Goal: Information Seeking & Learning: Get advice/opinions

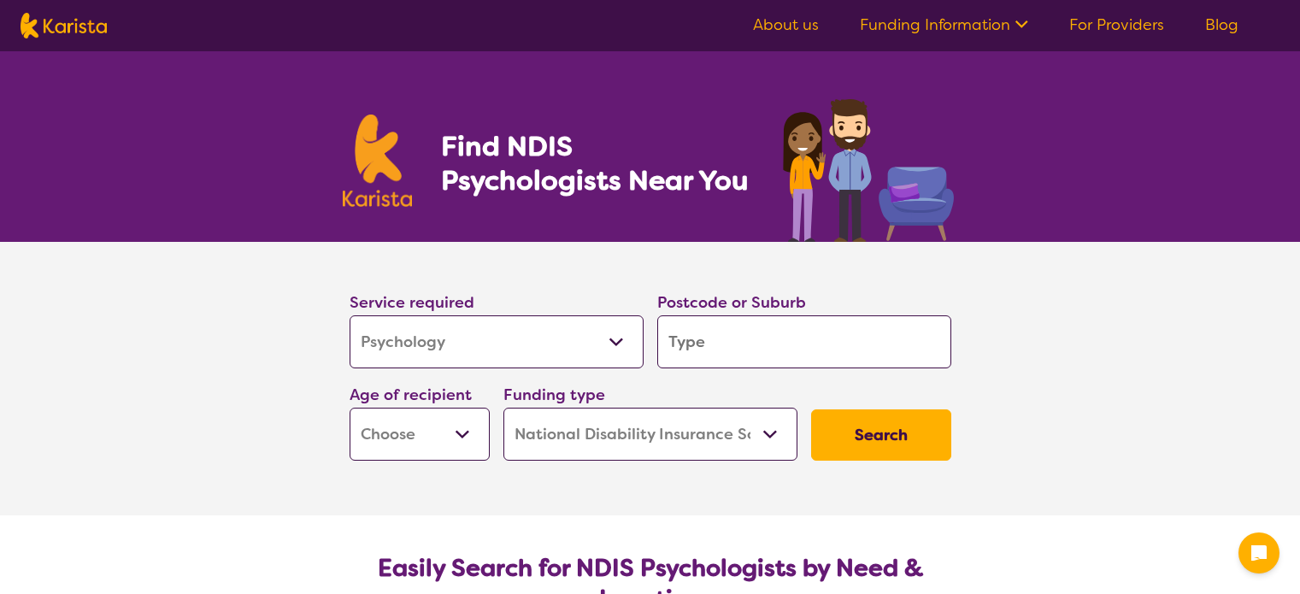
select select "Psychology"
select select "NDIS"
select select "Psychology"
select select "NDIS"
click at [721, 337] on input "search" at bounding box center [804, 341] width 294 height 53
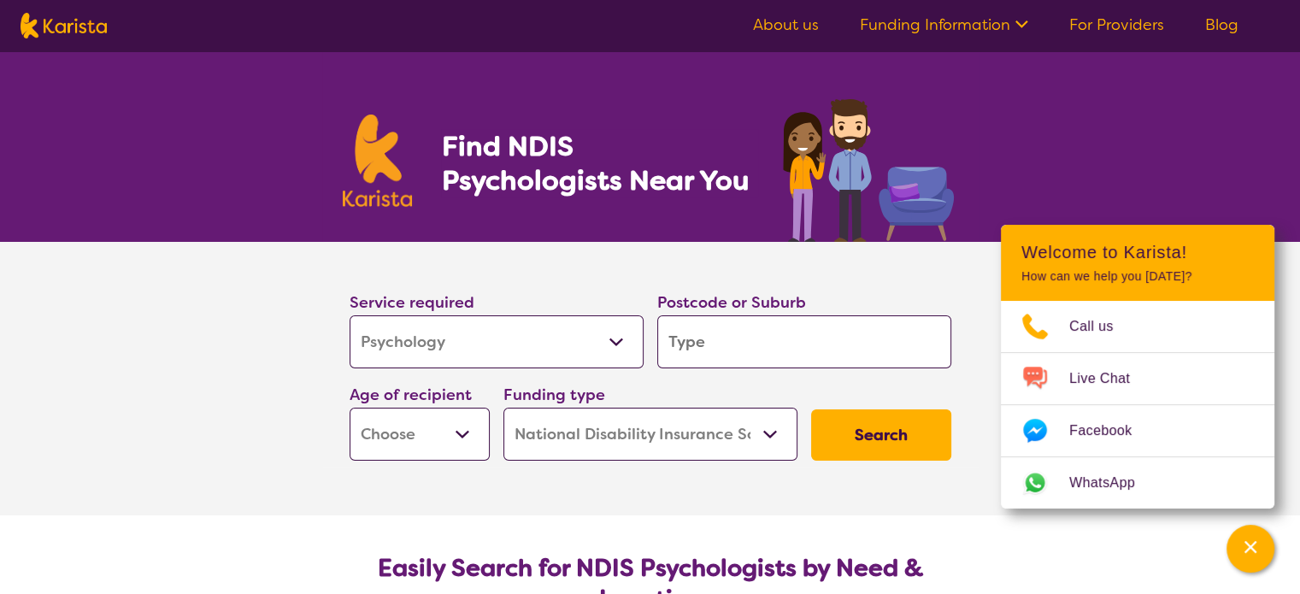
type input "2"
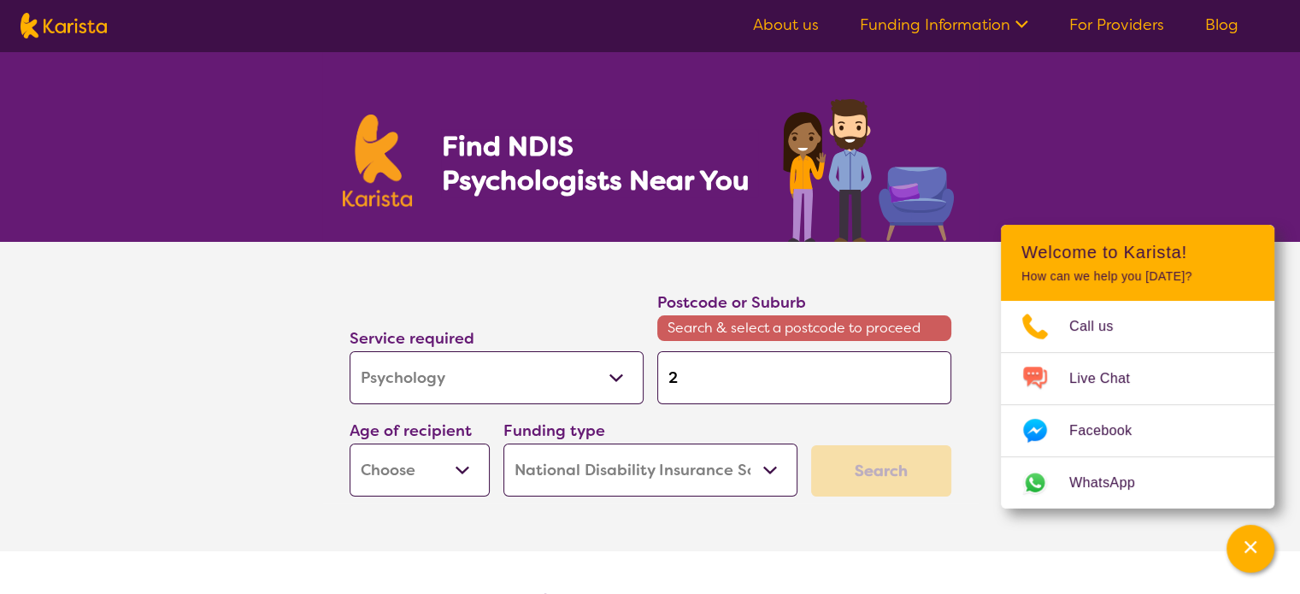
type input "20"
type input "209"
type input "2093"
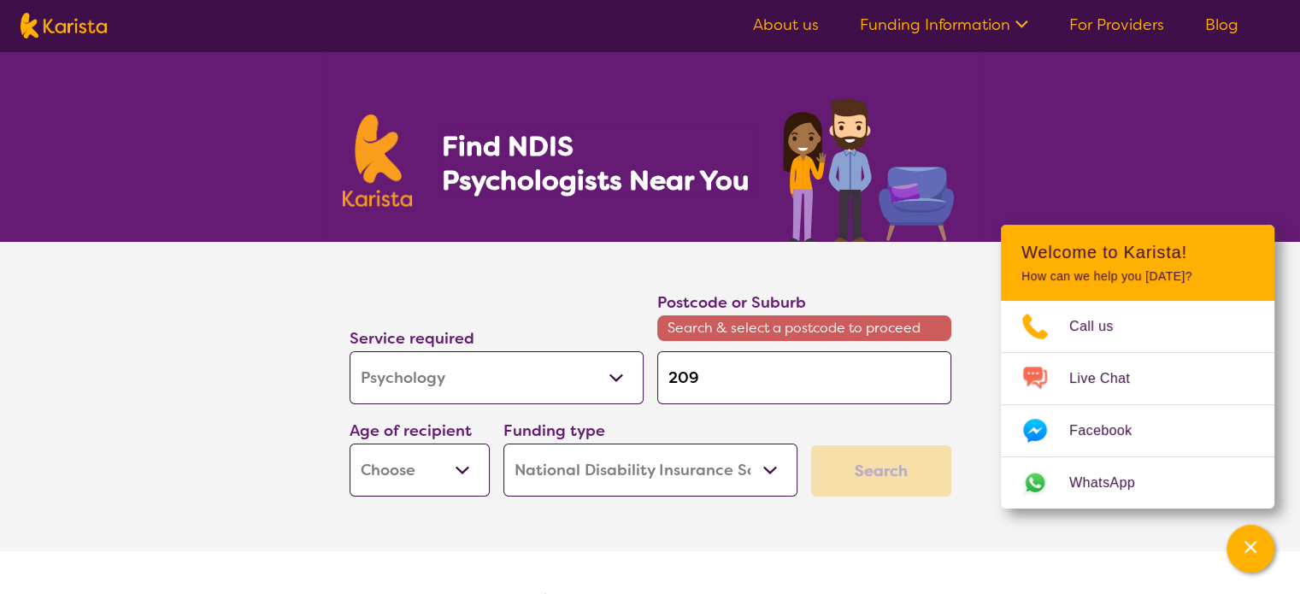
type input "2093"
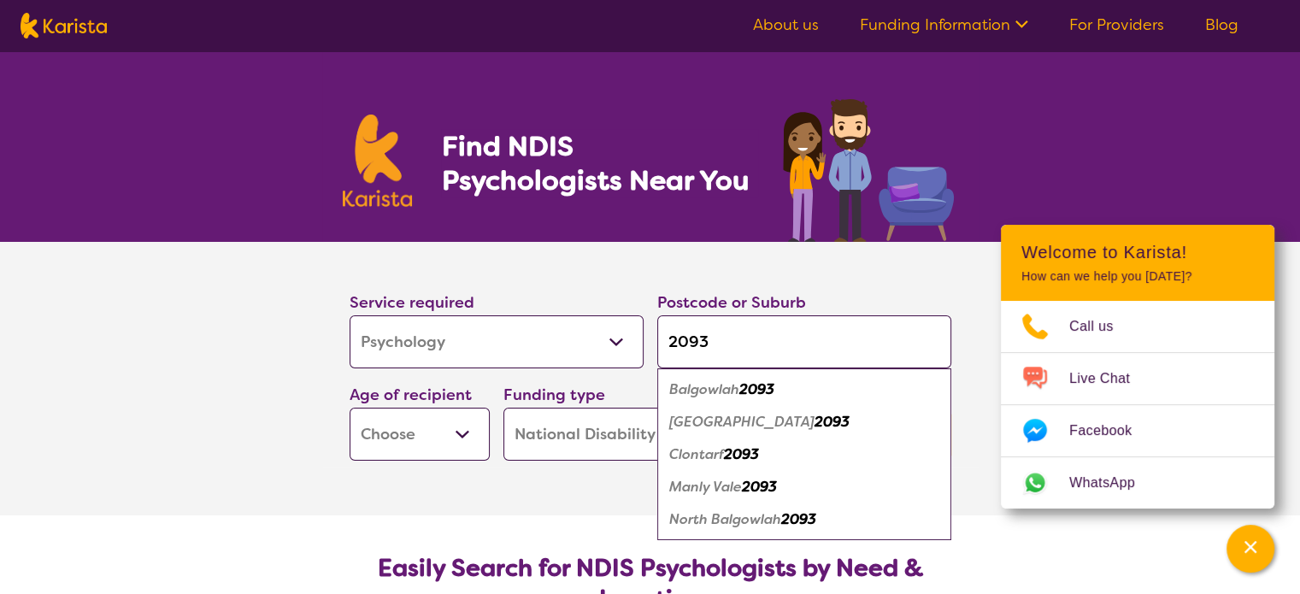
type input "2093"
click at [761, 486] on em "2093" at bounding box center [759, 487] width 35 height 18
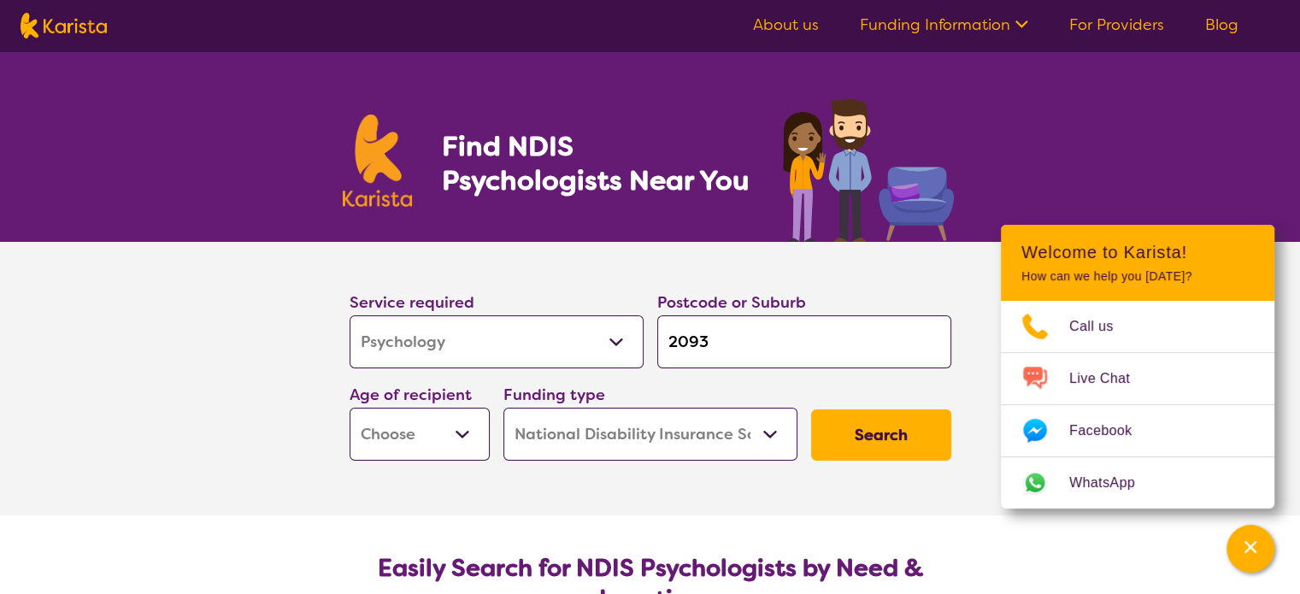
click at [410, 430] on select "Early Childhood - 0 to 9 Child - 10 to 11 Adolescent - 12 to 17 Adult - 18 to 6…" at bounding box center [420, 434] width 140 height 53
select select "EC"
click at [350, 408] on select "Early Childhood - 0 to 9 Child - 10 to 11 Adolescent - 12 to 17 Adult - 18 to 6…" at bounding box center [420, 434] width 140 height 53
select select "EC"
click at [889, 432] on button "Search" at bounding box center [881, 434] width 140 height 51
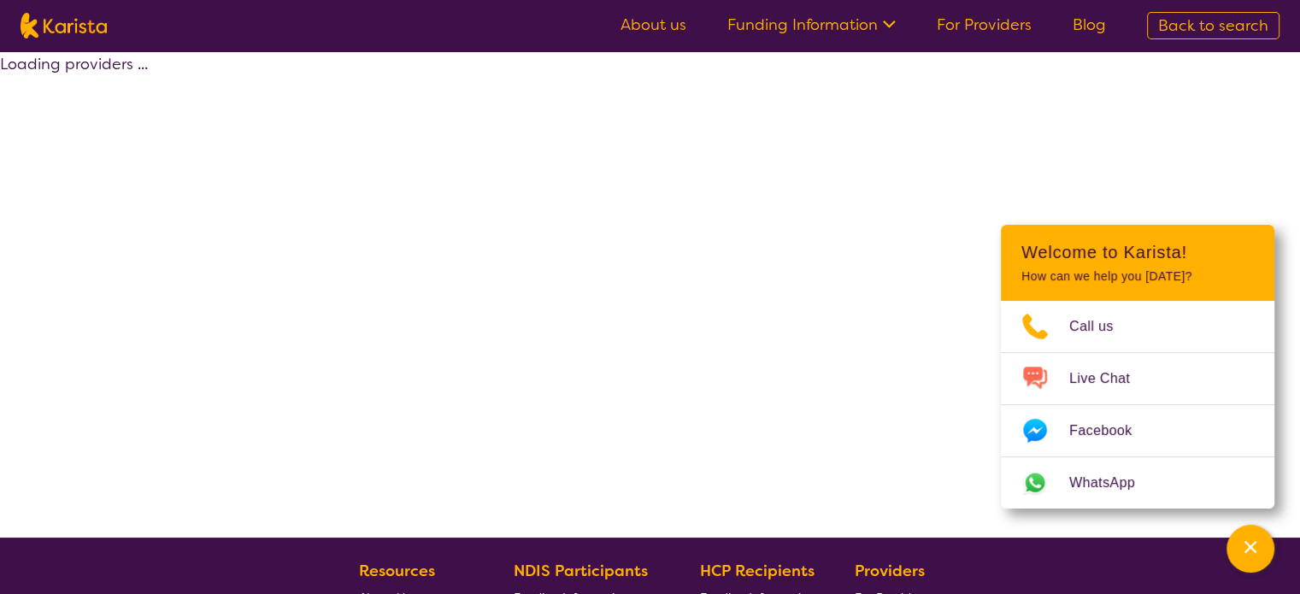
select select "by_score"
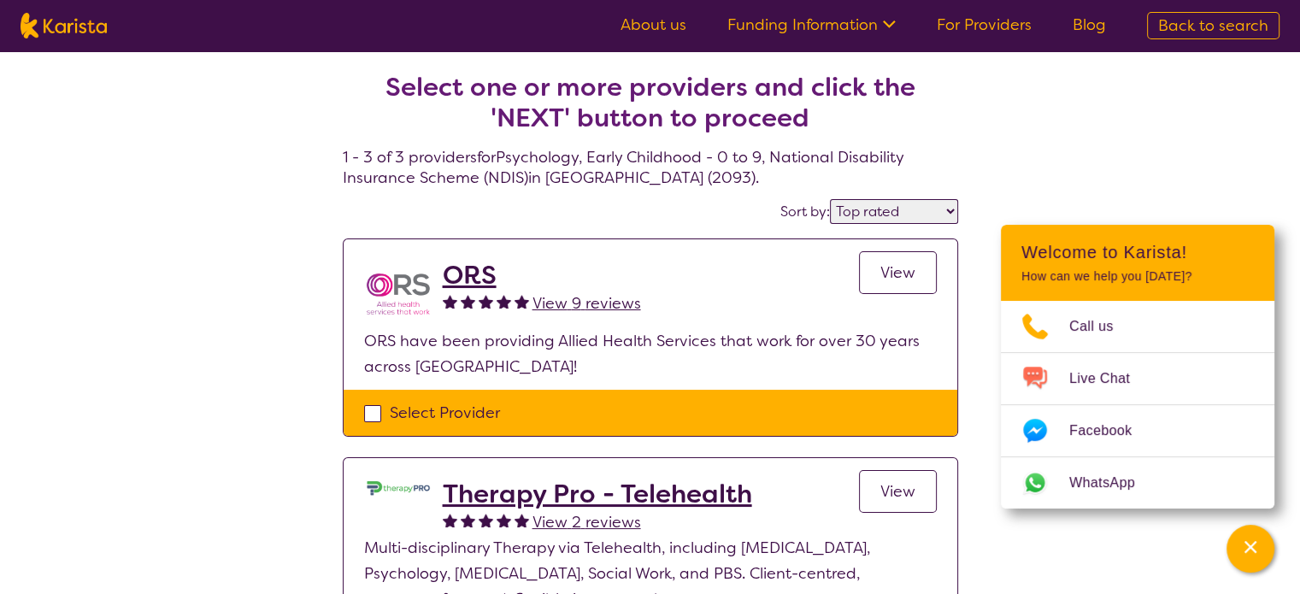
click at [182, 324] on div "Select one or more providers and click the 'NEXT' button to proceed 1 - 3 of 3 …" at bounding box center [650, 507] width 1300 height 912
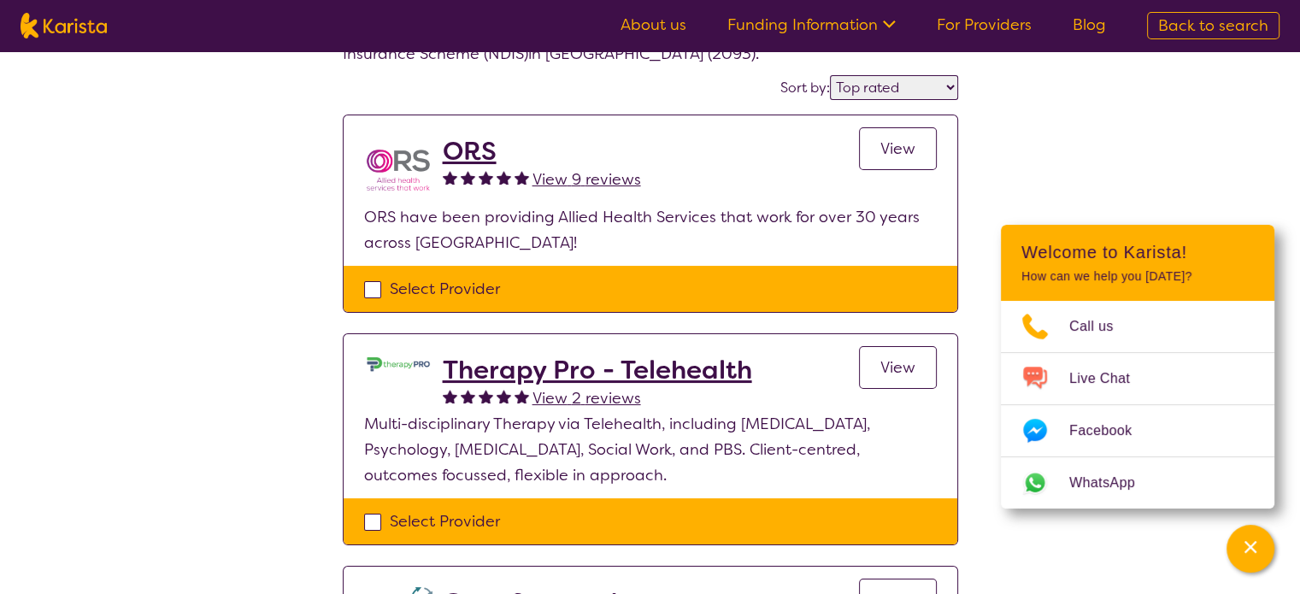
scroll to position [137, 0]
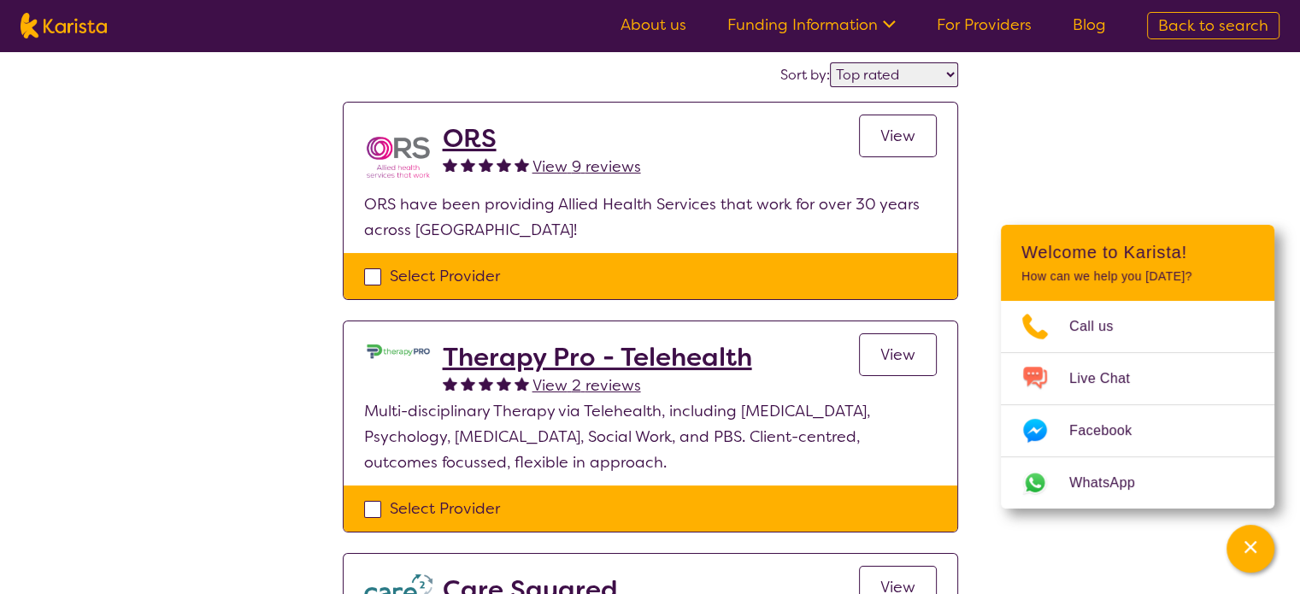
click at [931, 74] on select "Highly reviewed Top rated" at bounding box center [894, 74] width 128 height 25
click at [1090, 62] on div "Select one or more providers and click the 'NEXT' button to proceed 1 - 3 of 3 …" at bounding box center [650, 371] width 1300 height 912
click at [899, 140] on span "View" at bounding box center [897, 136] width 35 height 21
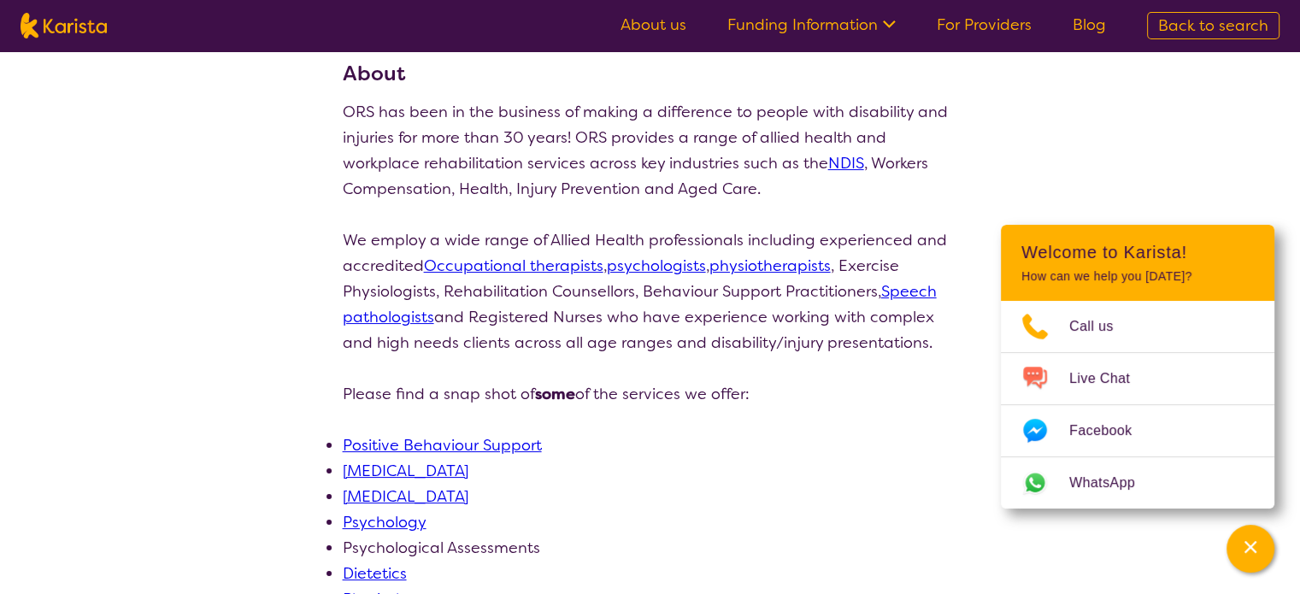
scroll to position [207, 0]
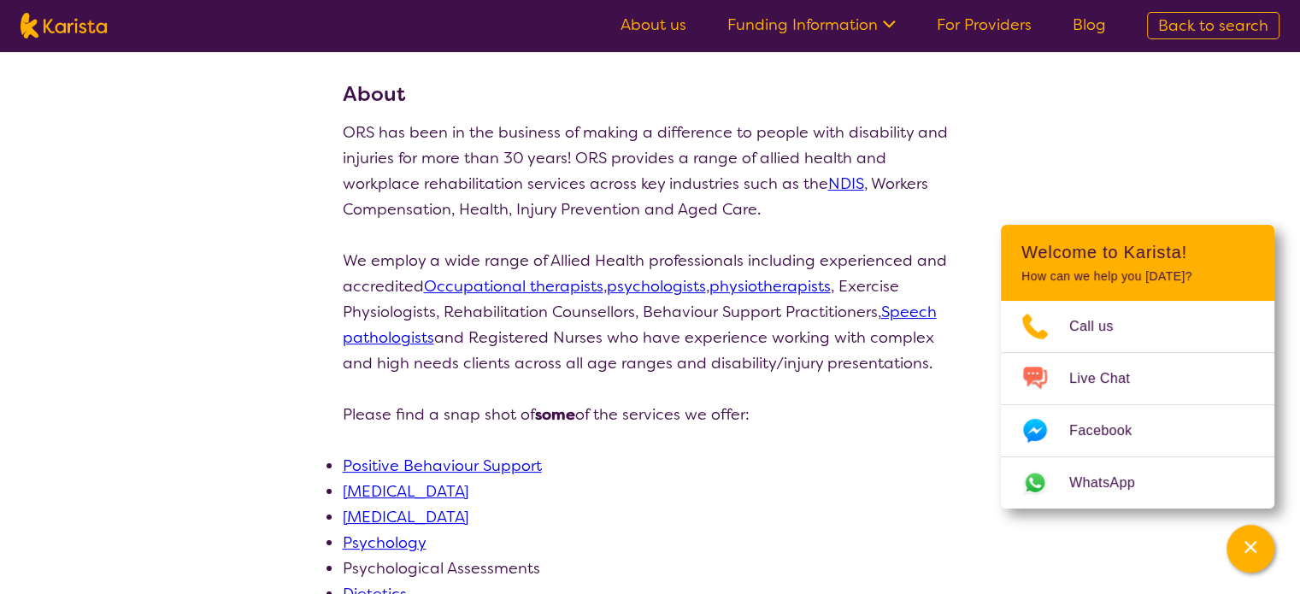
click at [395, 544] on link "Psychology" at bounding box center [385, 542] width 84 height 21
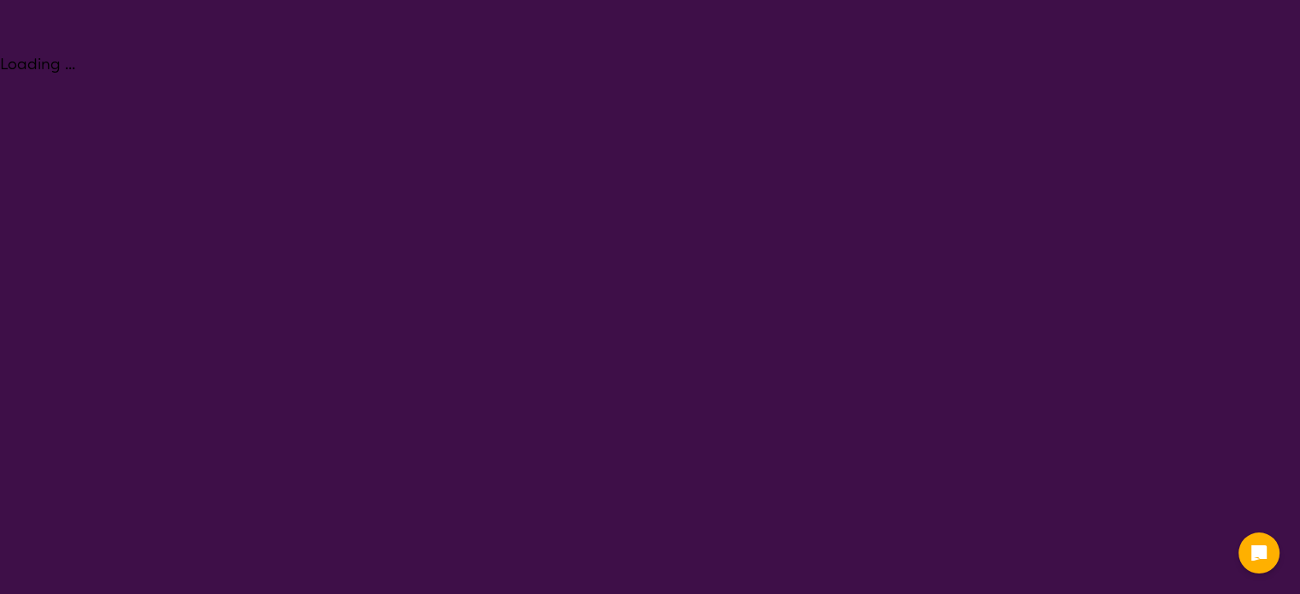
select select "Psychology"
select select "EC"
select select "NDIS"
select select "Psychology"
select select "EC"
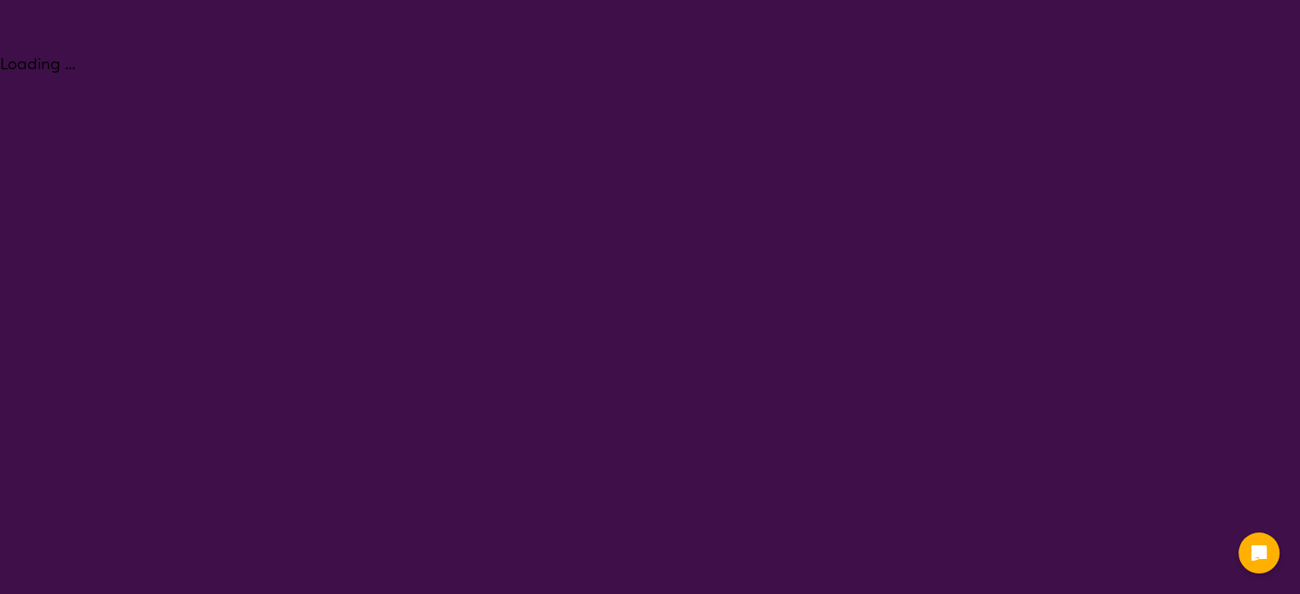
select select "NDIS"
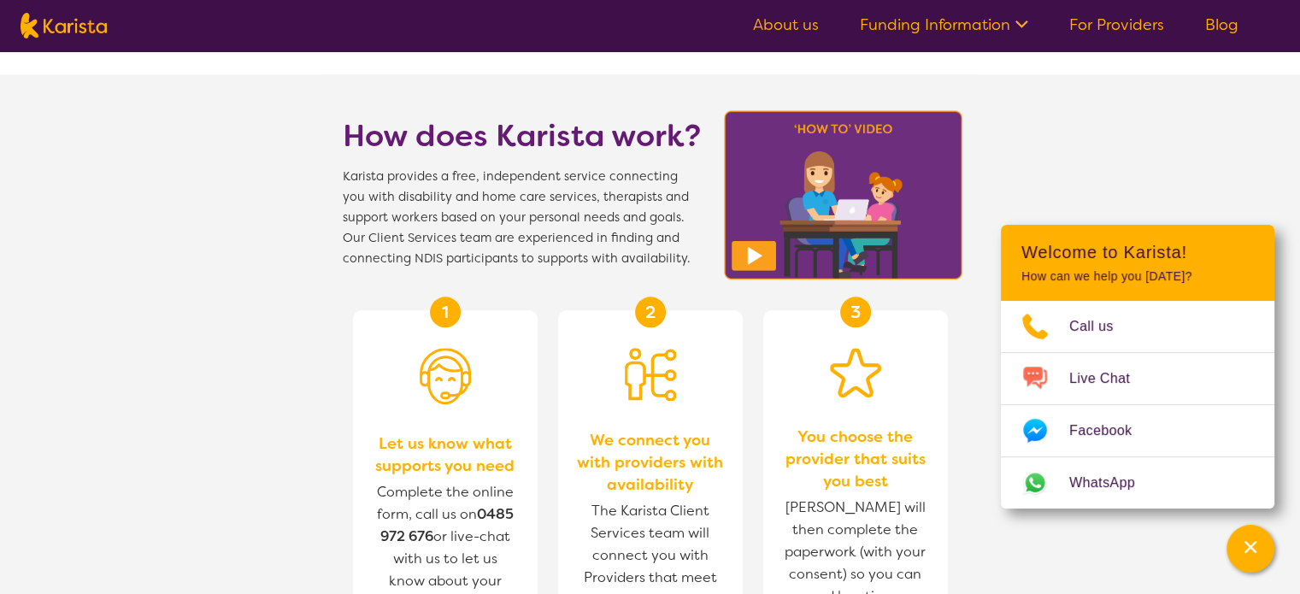
scroll to position [1889, 0]
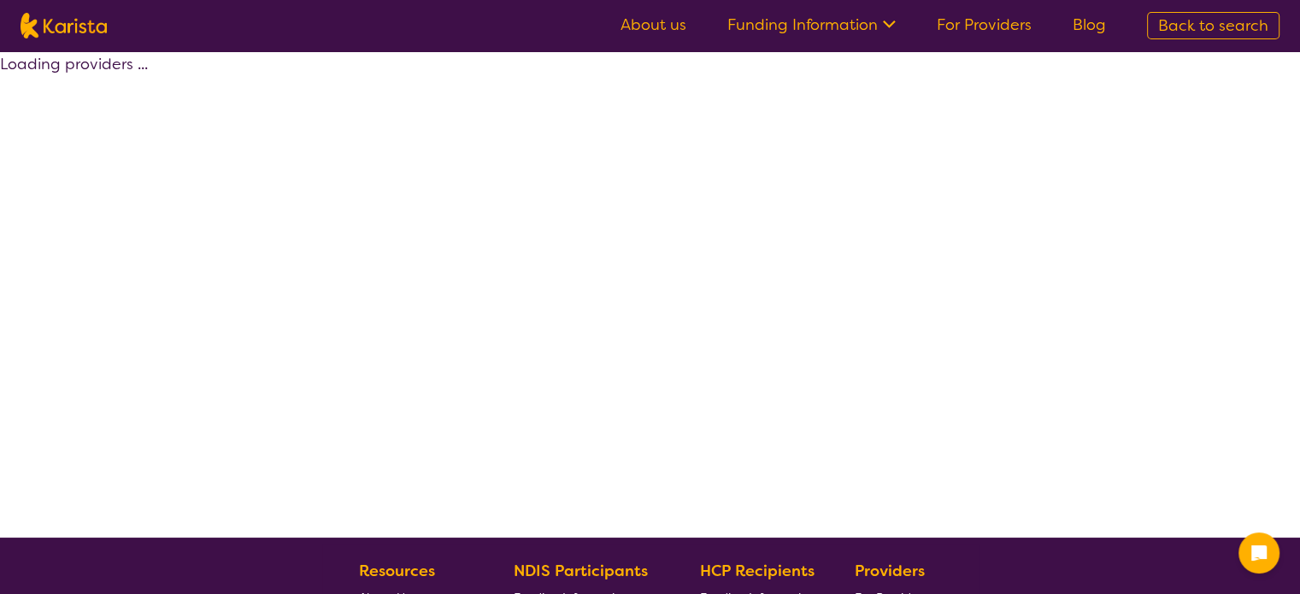
select select "by_score"
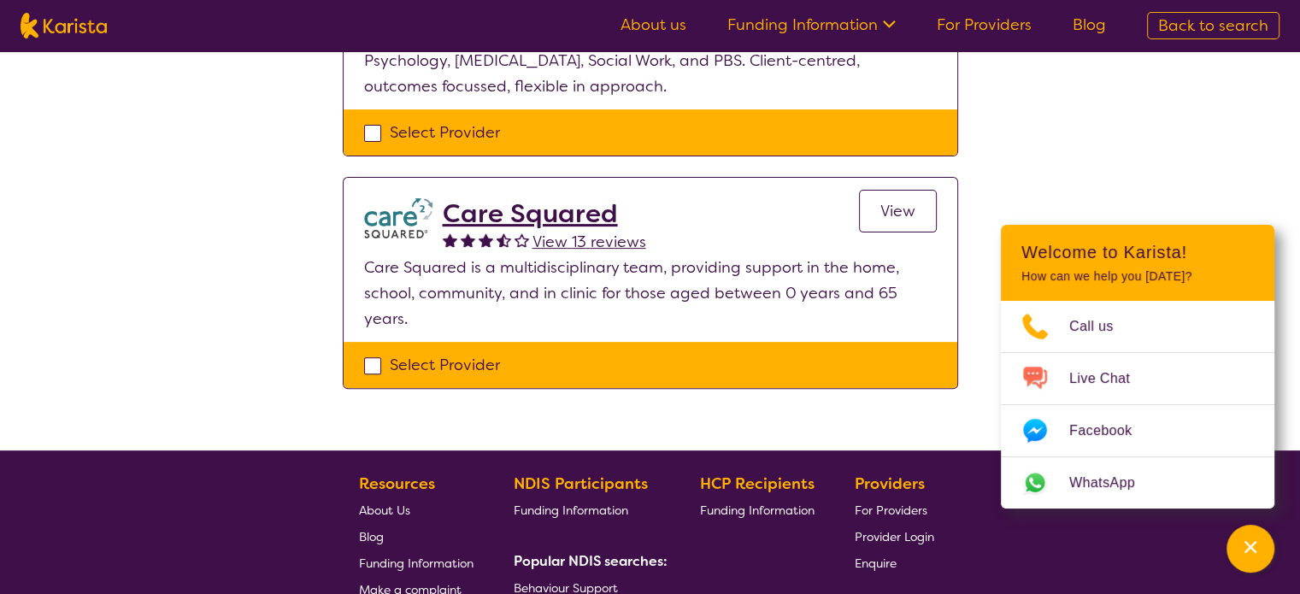
scroll to position [535, 0]
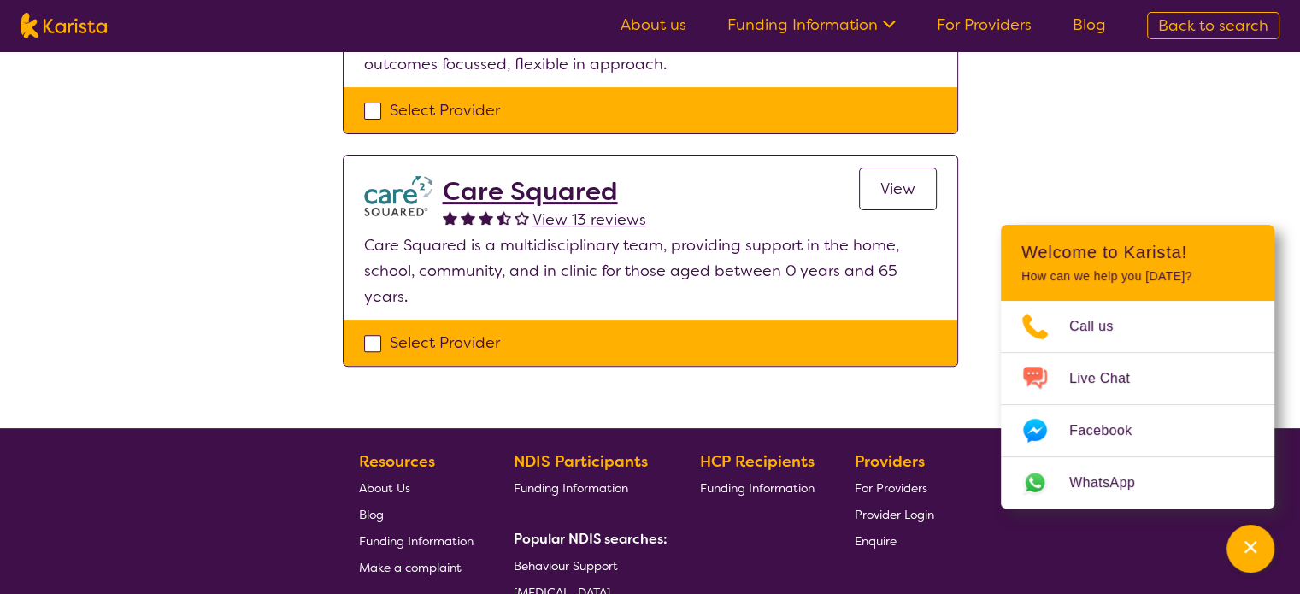
click at [905, 188] on span "View" at bounding box center [897, 189] width 35 height 21
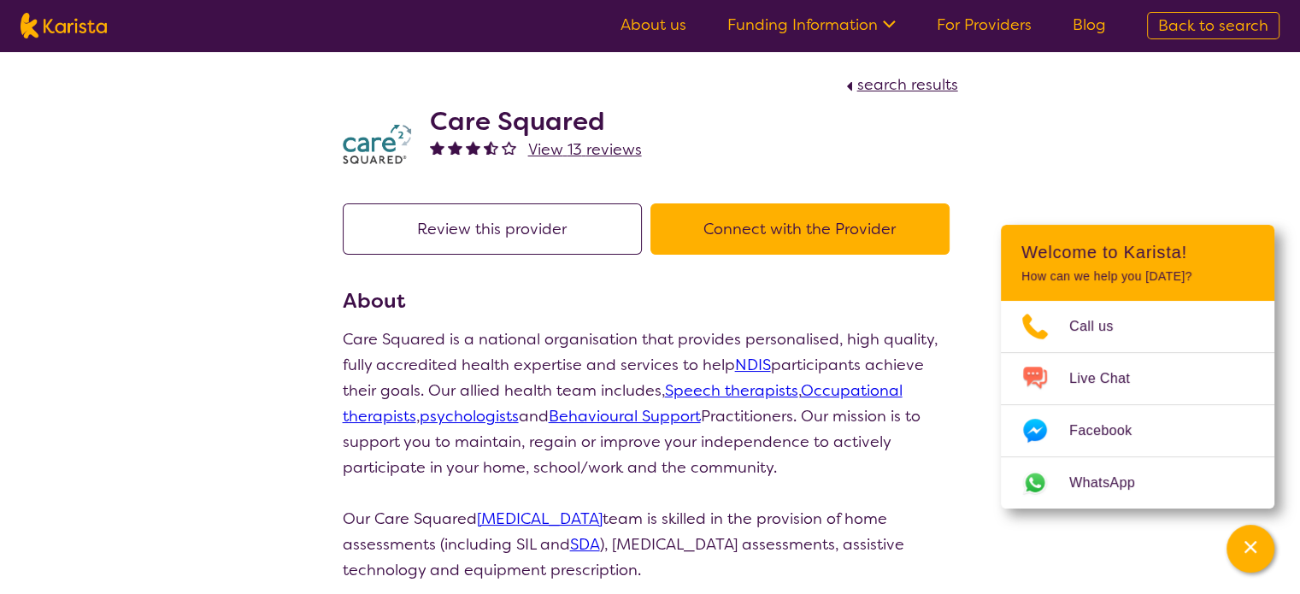
scroll to position [535, 0]
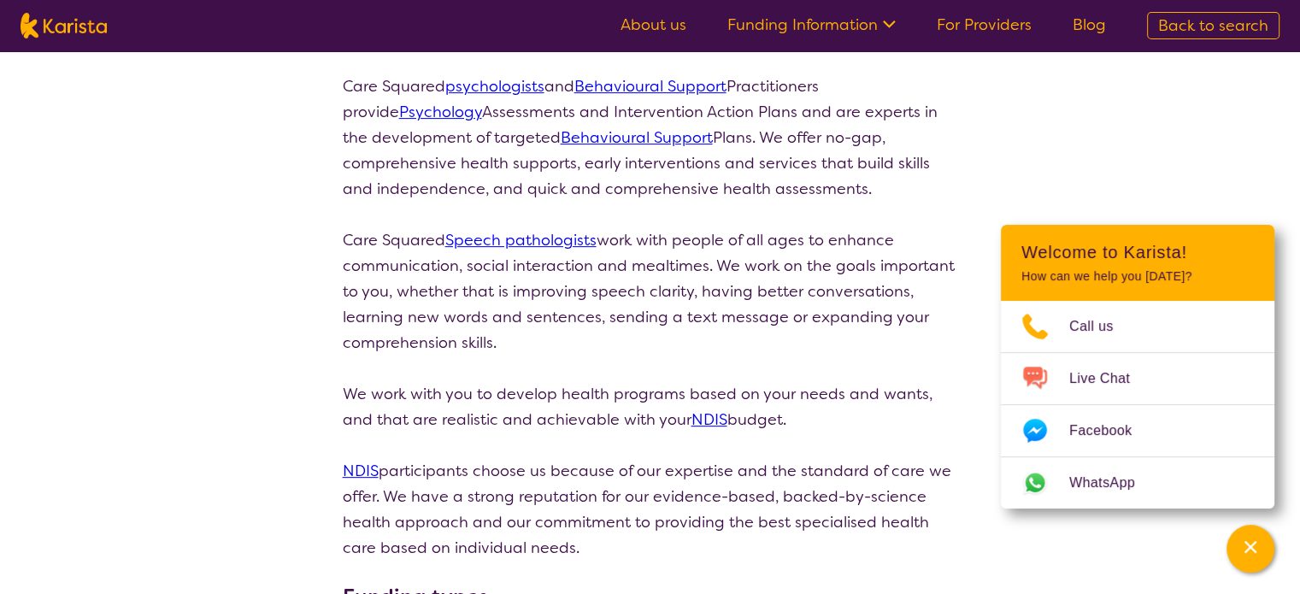
select select "by_score"
